Goal: Find specific page/section: Find specific page/section

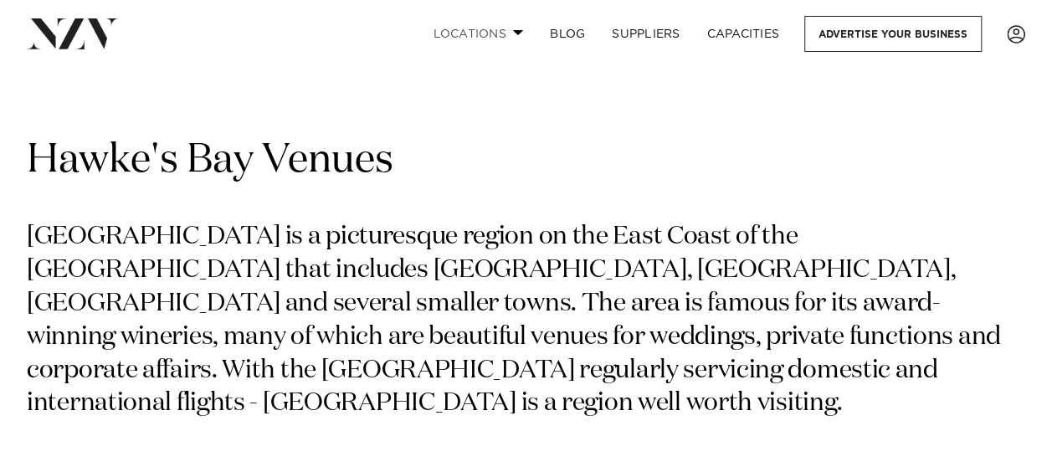
click at [489, 40] on link "Locations" at bounding box center [477, 34] width 117 height 36
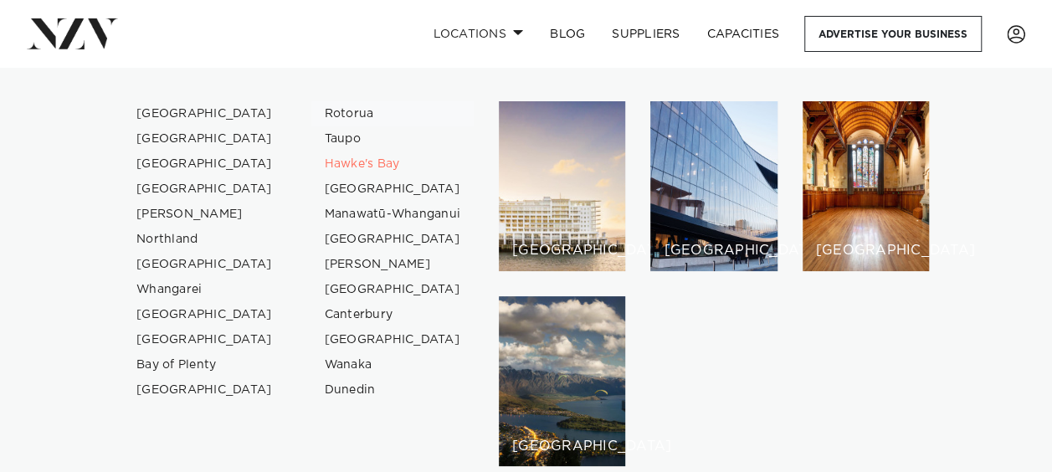
click at [340, 120] on link "Rotorua" at bounding box center [392, 113] width 163 height 25
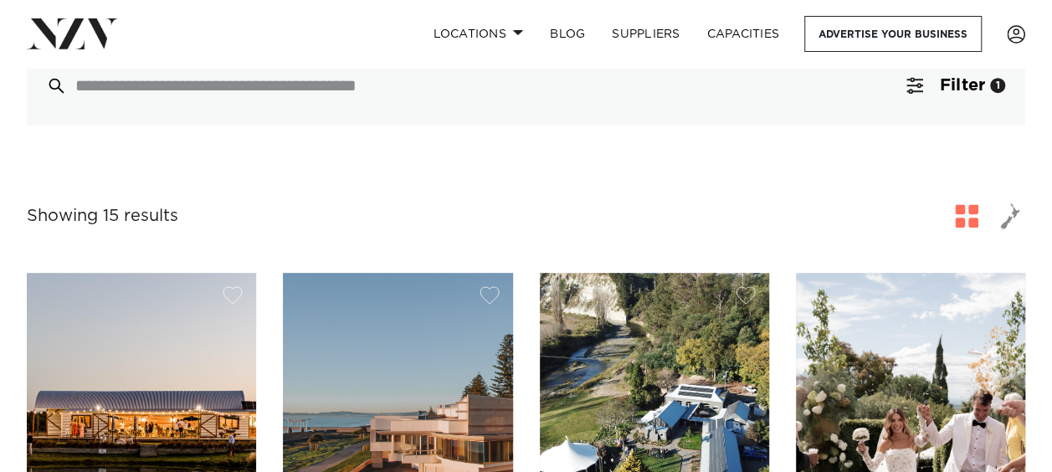
scroll to position [455, 0]
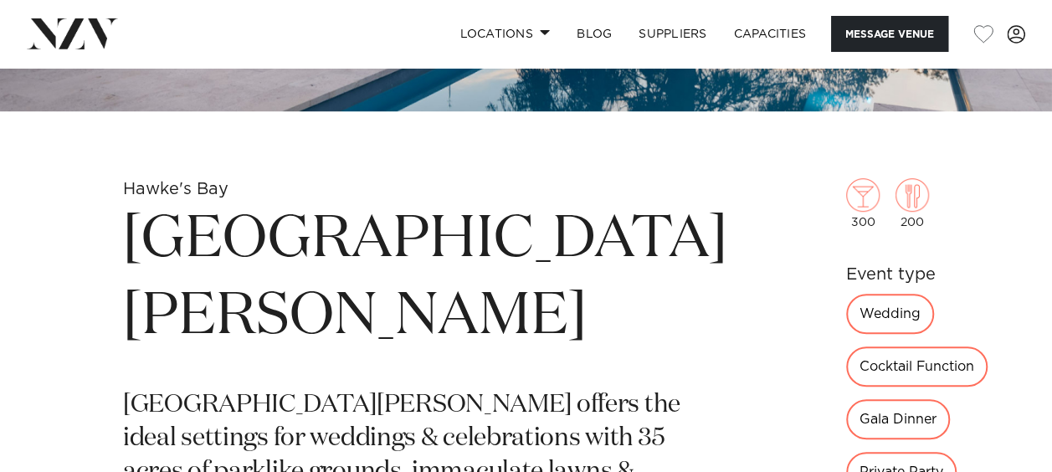
scroll to position [45, 0]
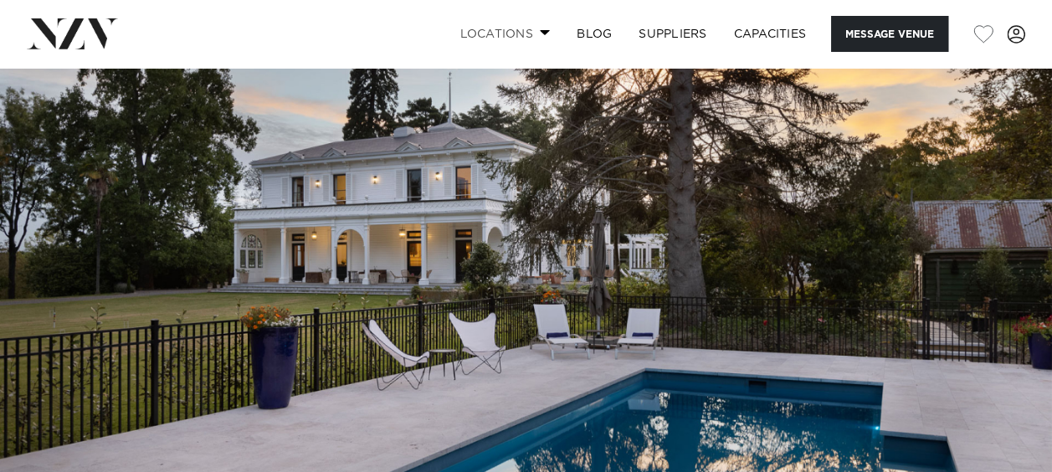
click at [534, 28] on link "Locations" at bounding box center [504, 34] width 117 height 36
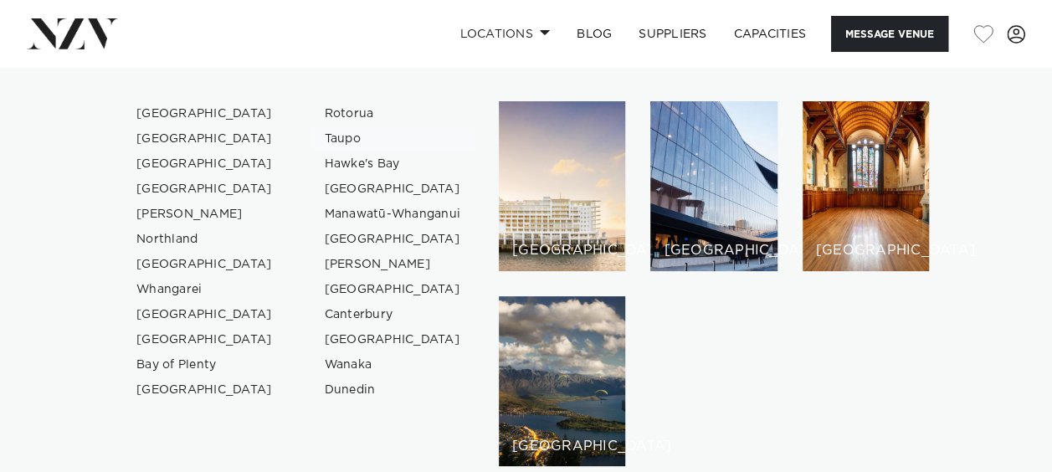
click at [345, 134] on link "Taupo" at bounding box center [392, 138] width 163 height 25
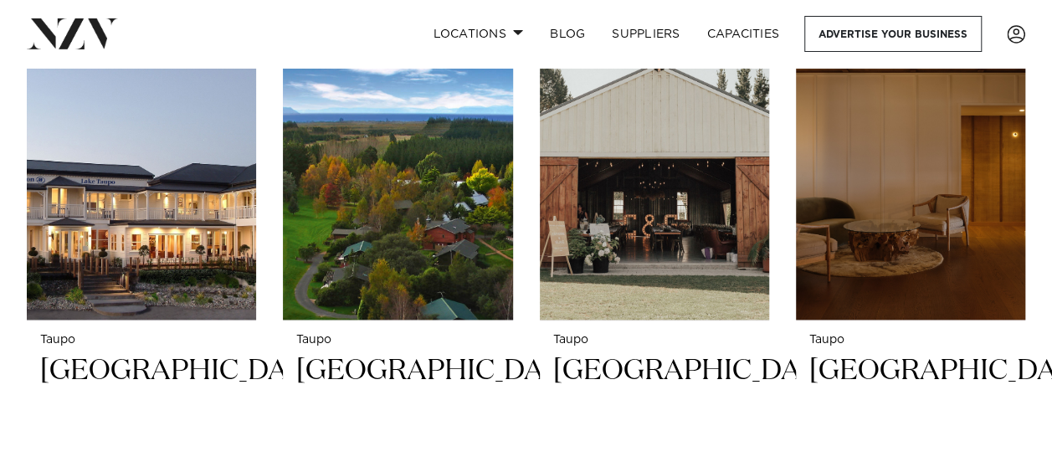
scroll to position [703, 0]
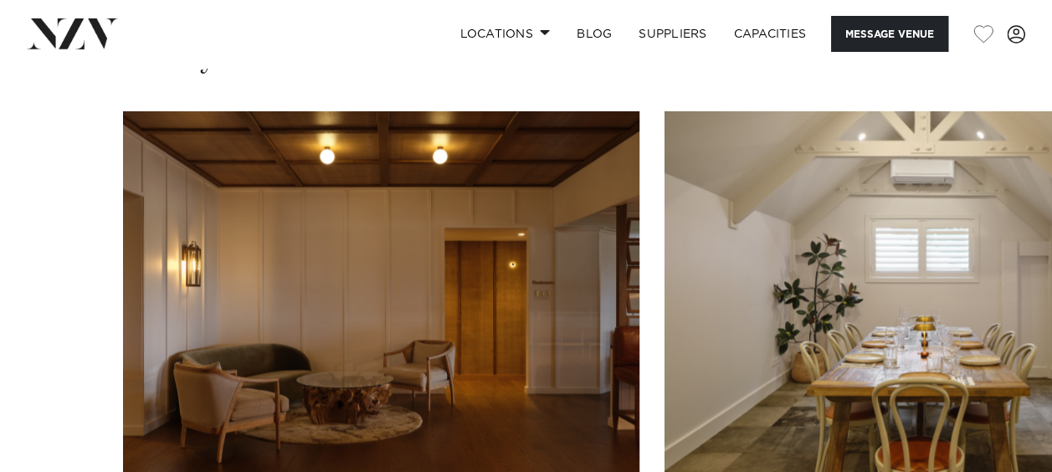
scroll to position [1247, 0]
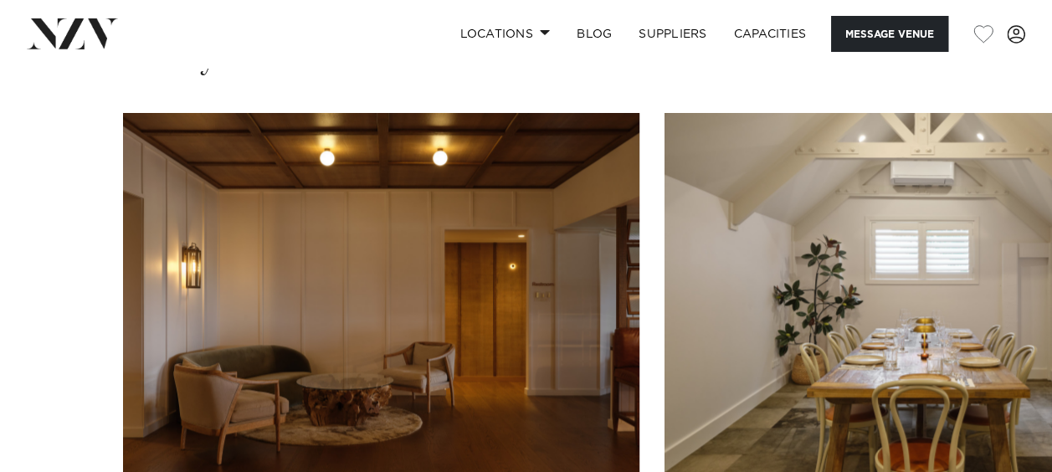
click at [1018, 441] on swiper-container at bounding box center [526, 342] width 1052 height 459
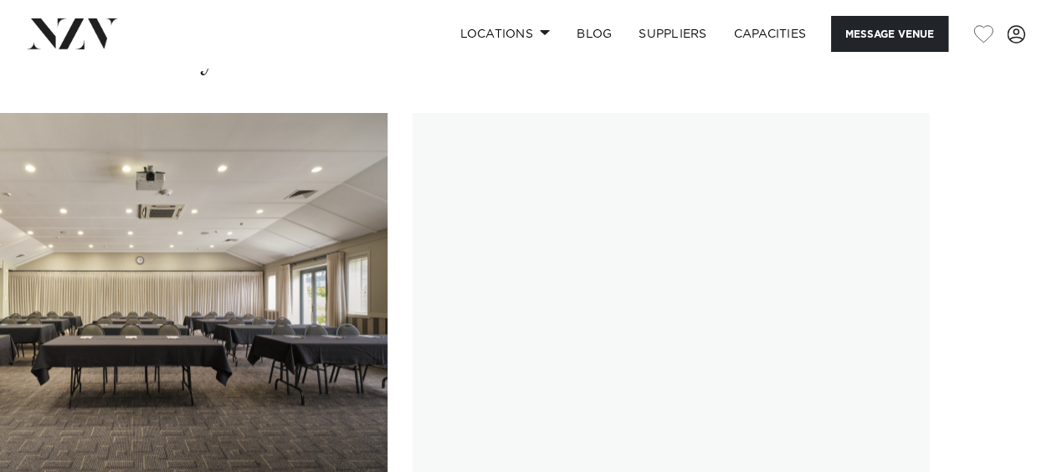
click at [1004, 441] on swiper-container at bounding box center [526, 342] width 1052 height 459
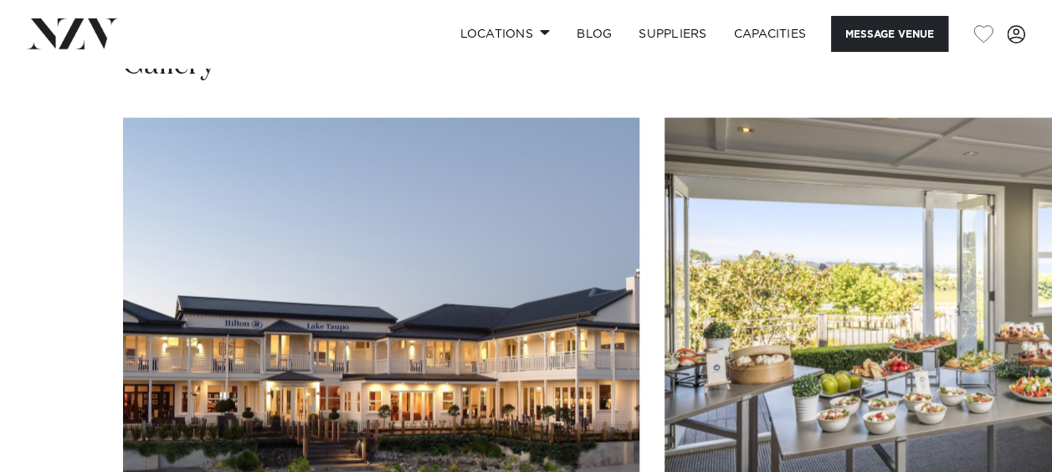
scroll to position [1676, 0]
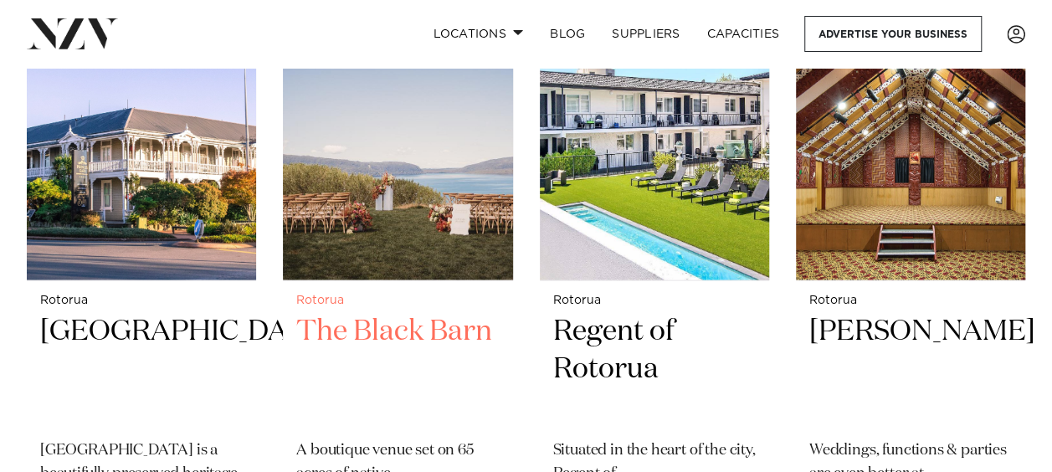
scroll to position [1376, 0]
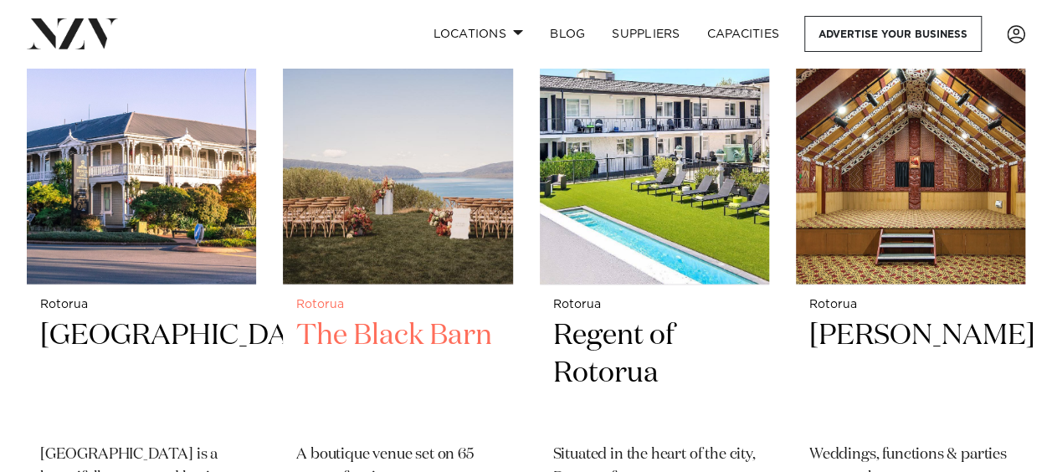
click at [372, 316] on h2 "The Black Barn" at bounding box center [397, 372] width 202 height 113
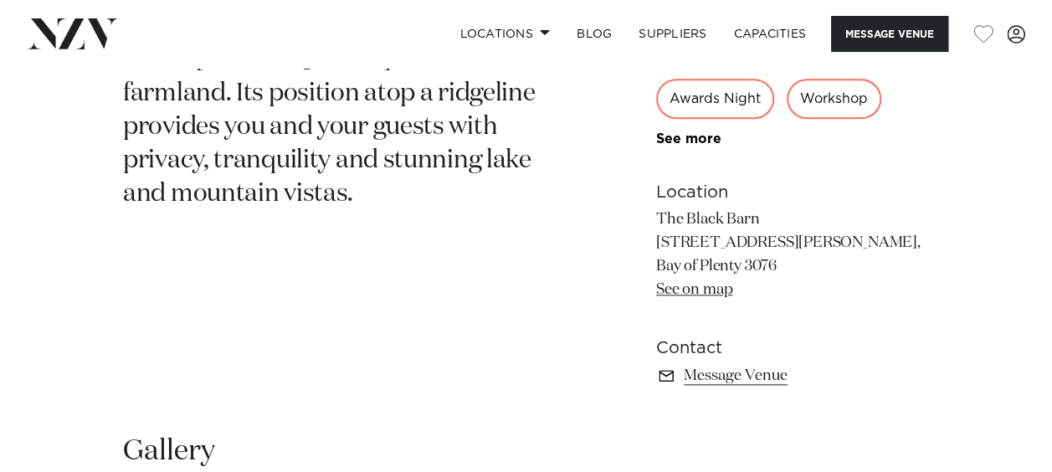
scroll to position [752, 0]
